Goal: Navigation & Orientation: Find specific page/section

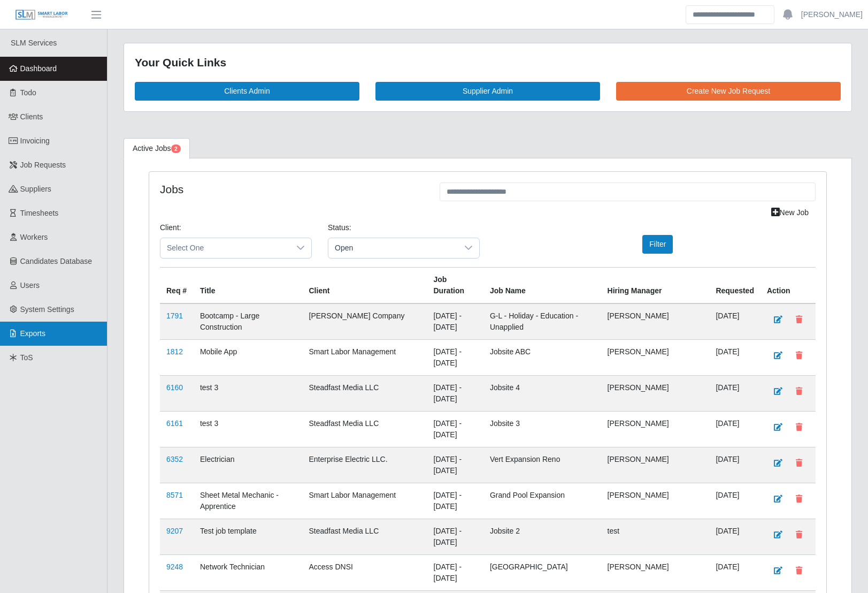
click at [19, 327] on link "Exports" at bounding box center [53, 334] width 107 height 24
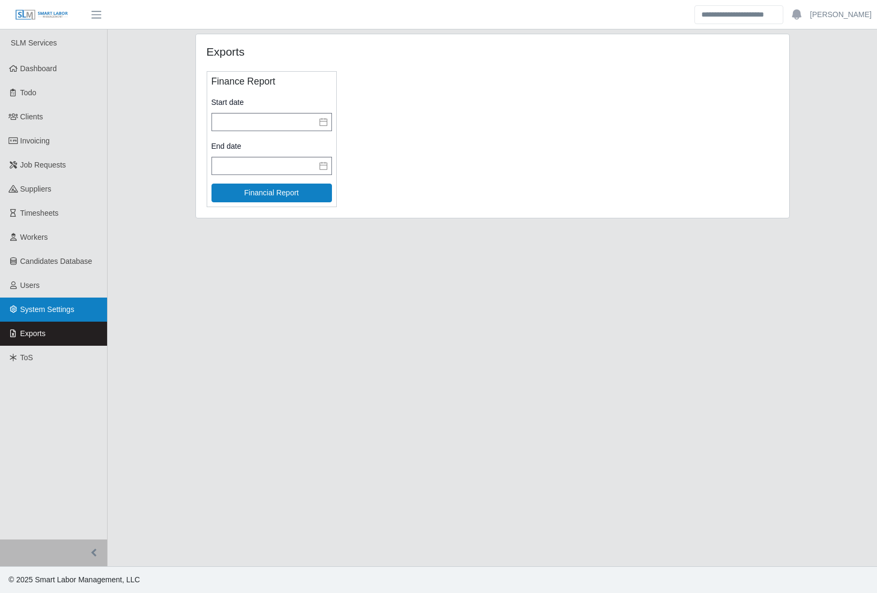
click at [40, 310] on span "System Settings" at bounding box center [47, 309] width 54 height 9
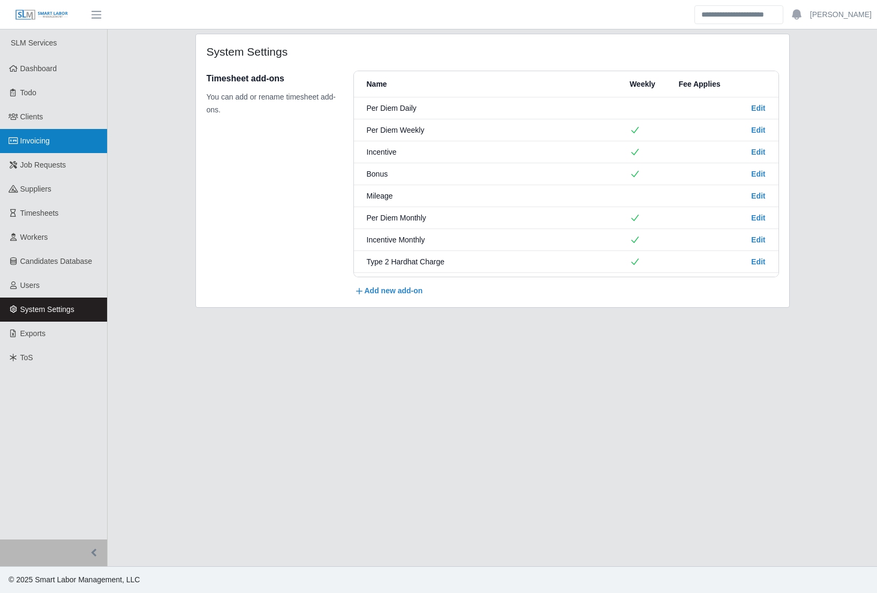
click at [34, 145] on span "Invoicing" at bounding box center [34, 140] width 29 height 9
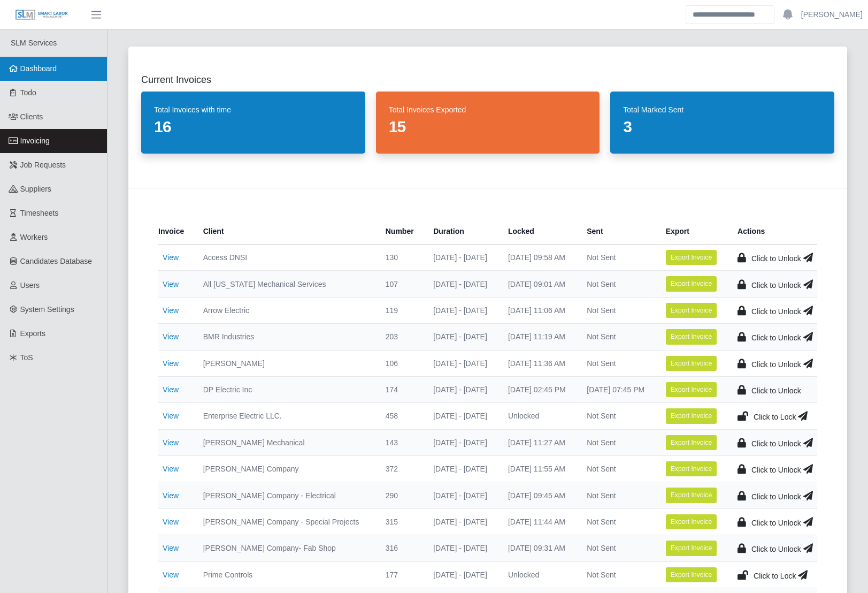
click at [47, 64] on span "Dashboard" at bounding box center [38, 68] width 37 height 9
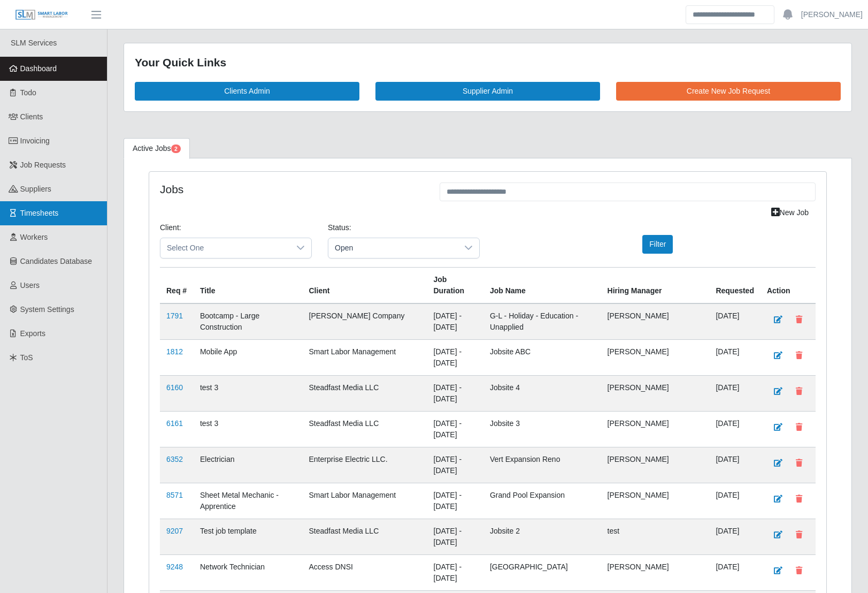
click at [36, 212] on span "Timesheets" at bounding box center [39, 213] width 39 height 9
